Goal: Information Seeking & Learning: Learn about a topic

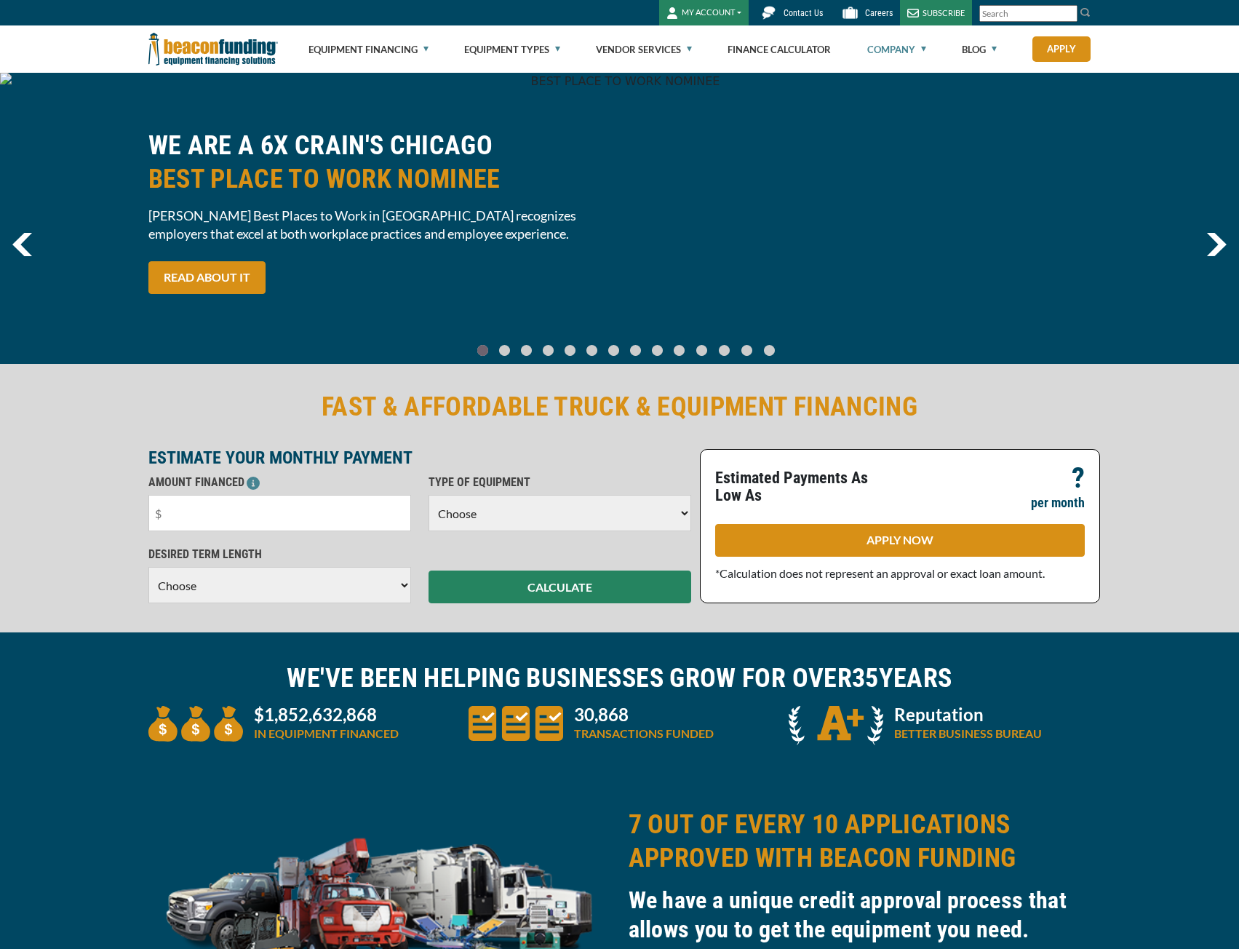
click at [920, 52] on link "Company" at bounding box center [897, 49] width 59 height 47
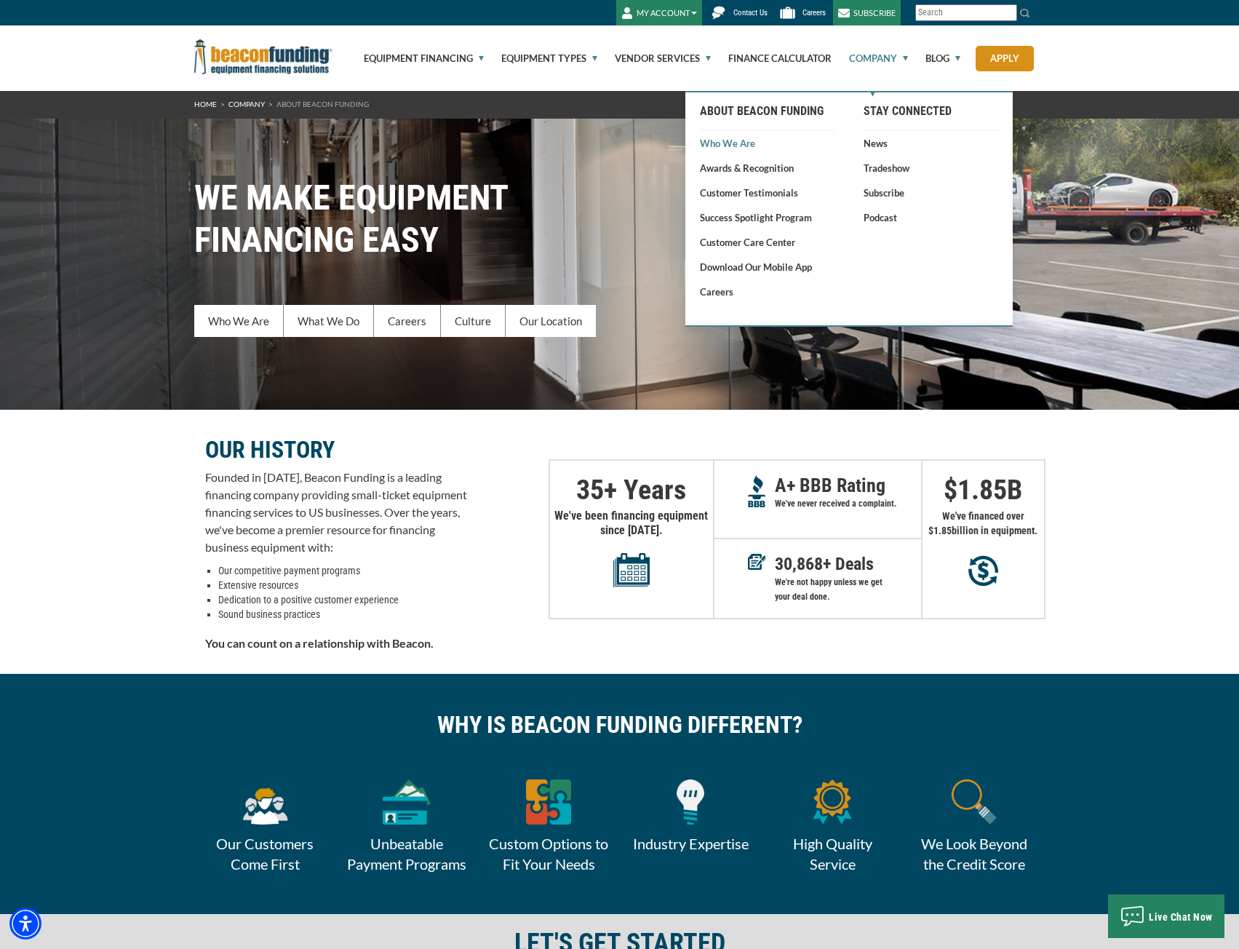
click at [734, 148] on link "Who We Are" at bounding box center [767, 143] width 135 height 15
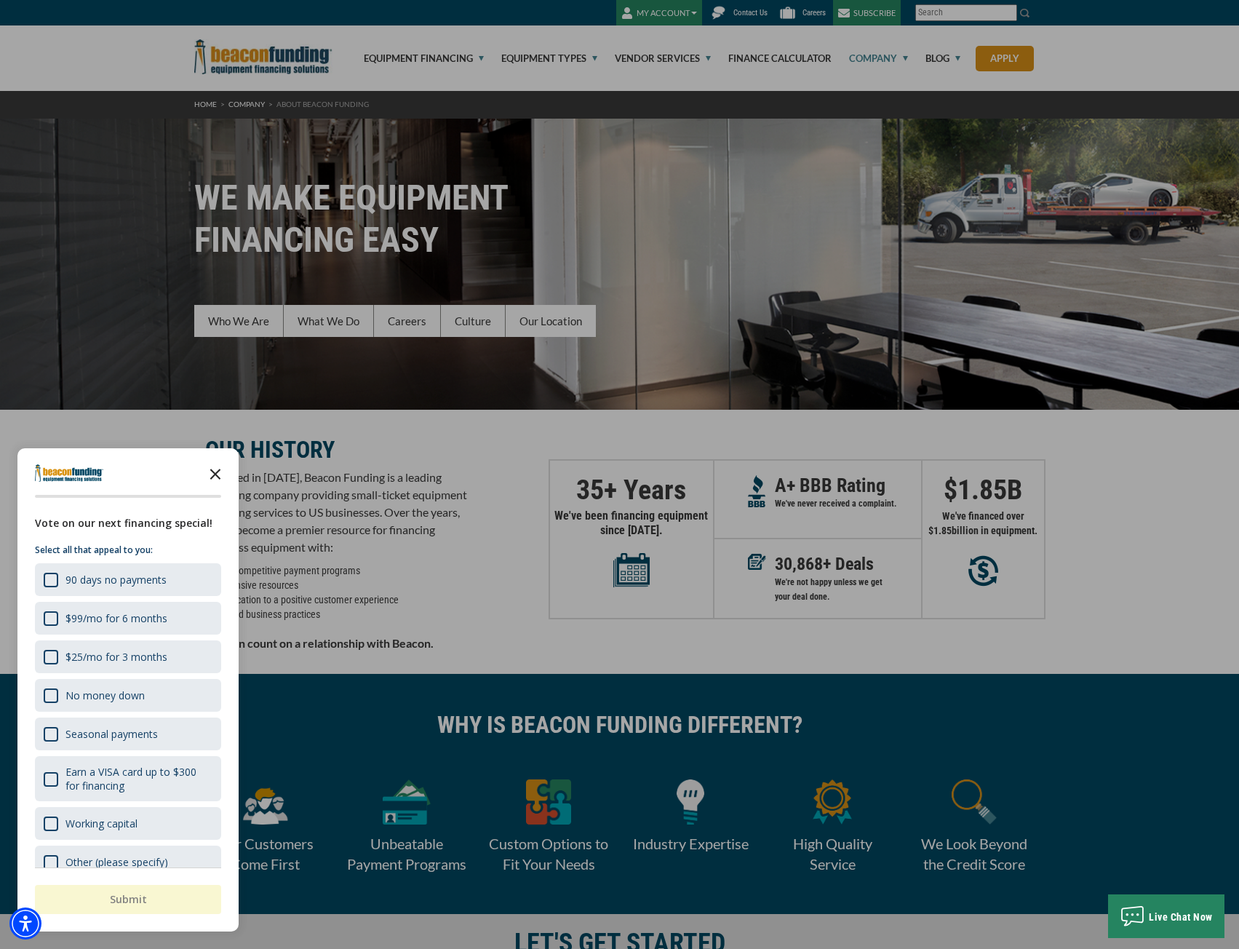
click at [217, 475] on icon "Close the survey" at bounding box center [215, 473] width 29 height 29
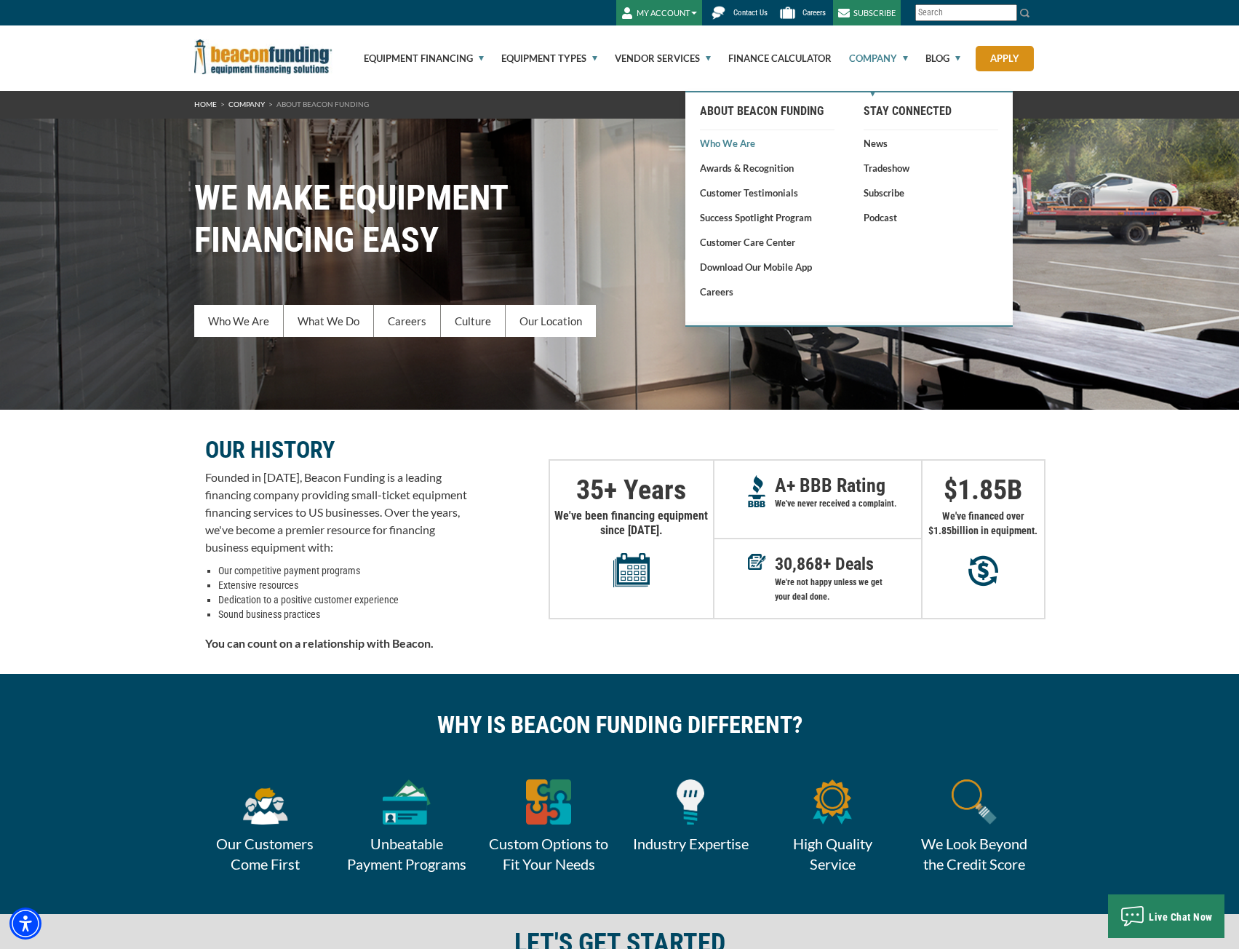
click at [731, 143] on link "Who We Are" at bounding box center [767, 143] width 135 height 15
